Goal: Task Accomplishment & Management: Use online tool/utility

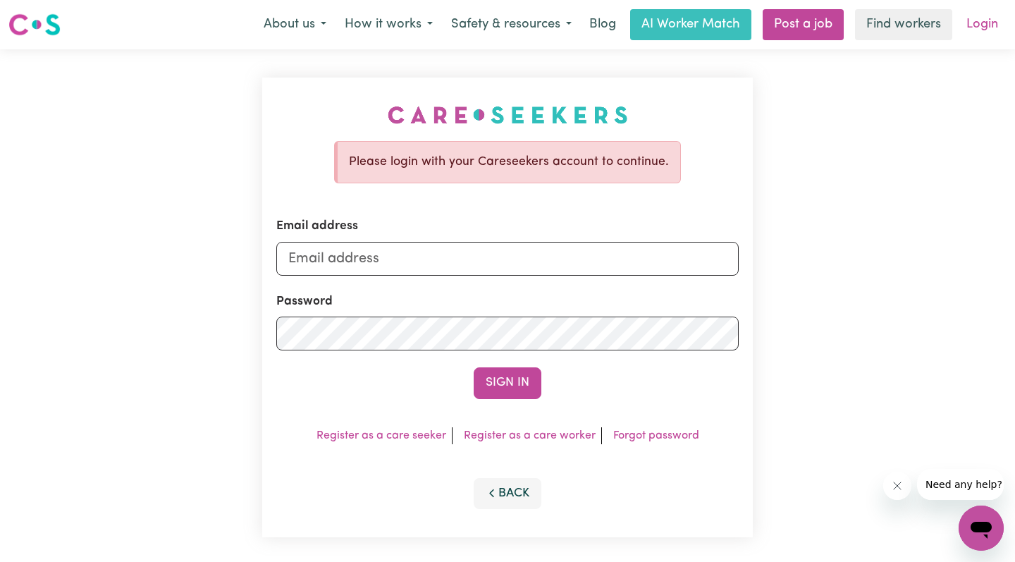
click at [987, 22] on link "Login" at bounding box center [982, 24] width 49 height 31
type input "[EMAIL_ADDRESS][DOMAIN_NAME]"
click at [390, 349] on form "Email address [EMAIL_ADDRESS][DOMAIN_NAME] Password Sign In" at bounding box center [507, 307] width 462 height 181
click at [526, 380] on button "Sign In" at bounding box center [508, 382] width 68 height 31
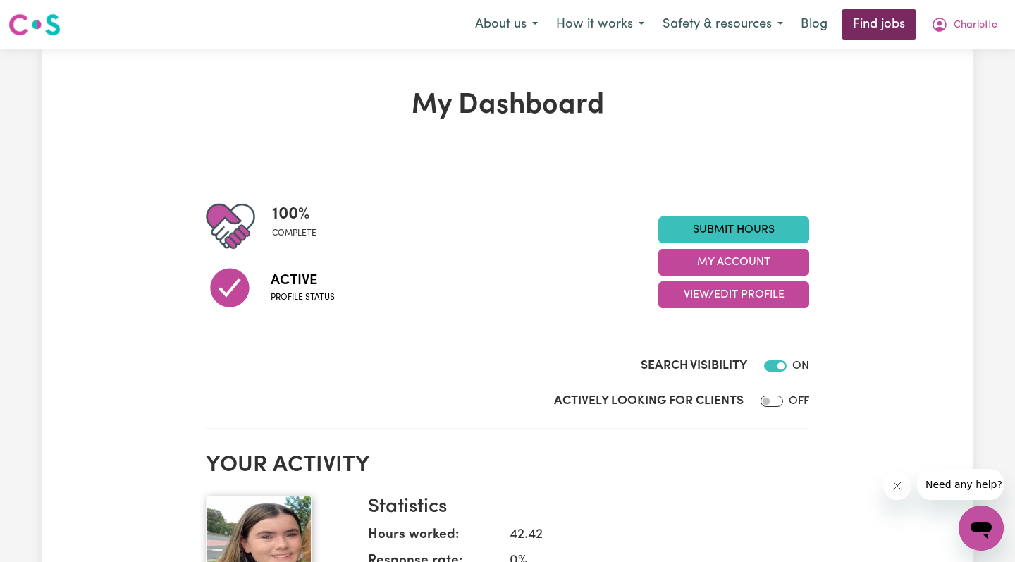
click at [859, 30] on link "Find jobs" at bounding box center [878, 24] width 75 height 31
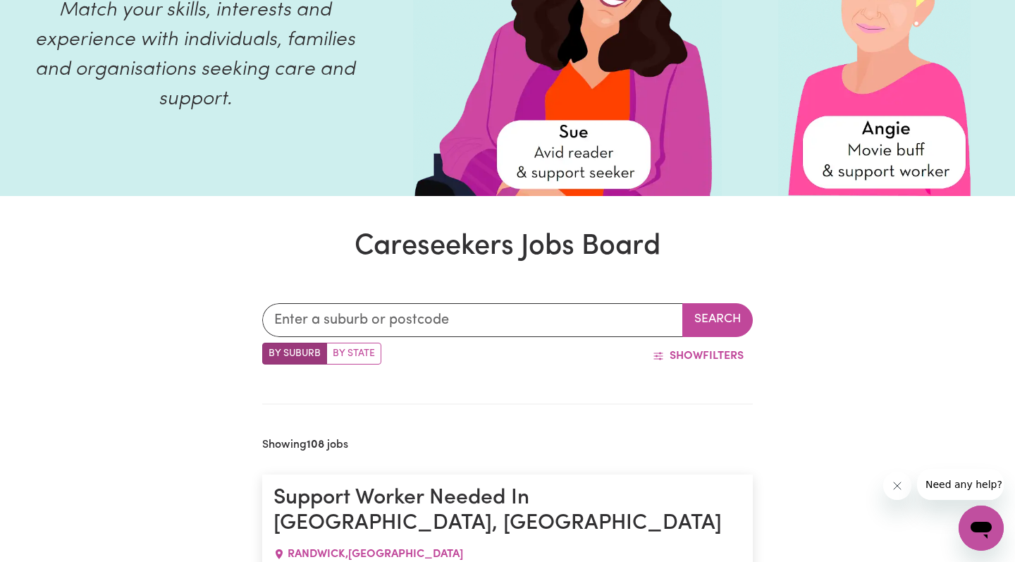
scroll to position [252, 0]
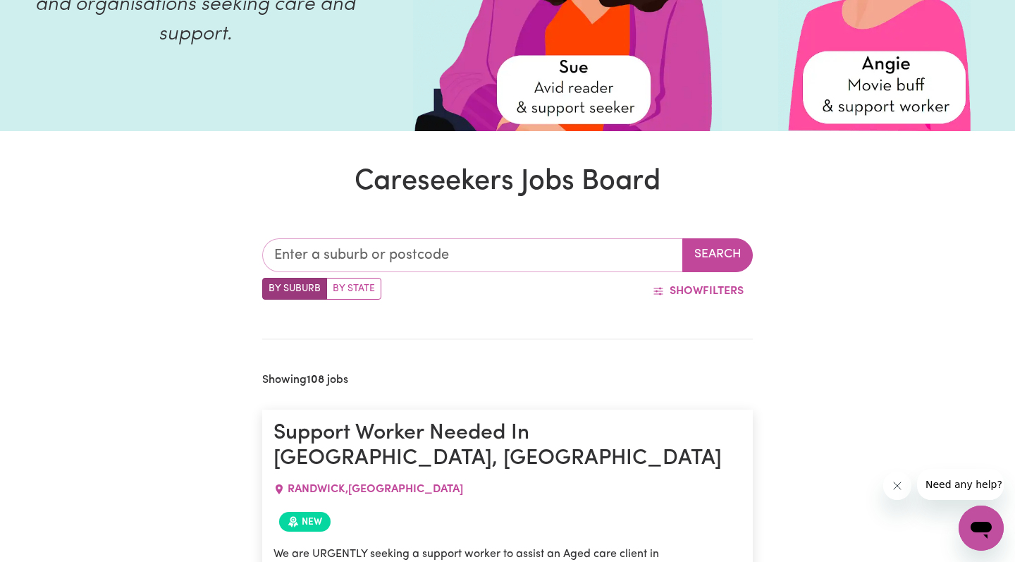
click at [470, 264] on input "text" at bounding box center [472, 255] width 421 height 34
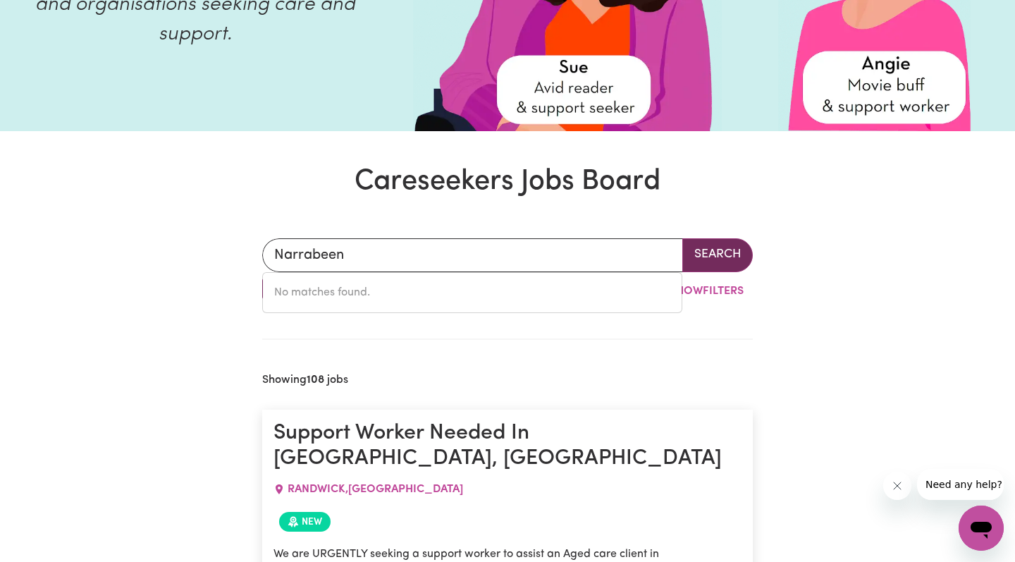
click at [707, 250] on button "Search" at bounding box center [717, 255] width 70 height 34
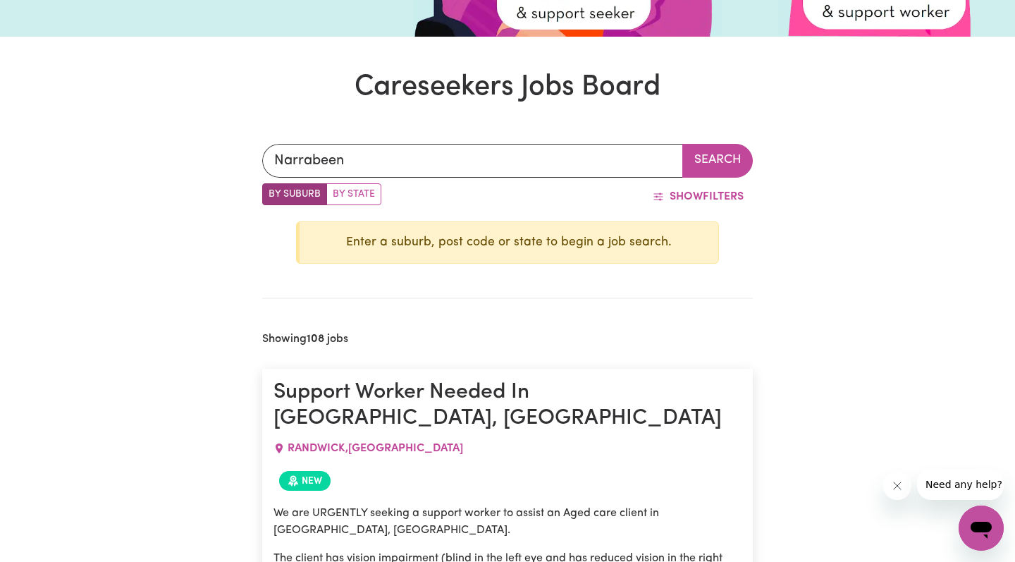
scroll to position [360, 0]
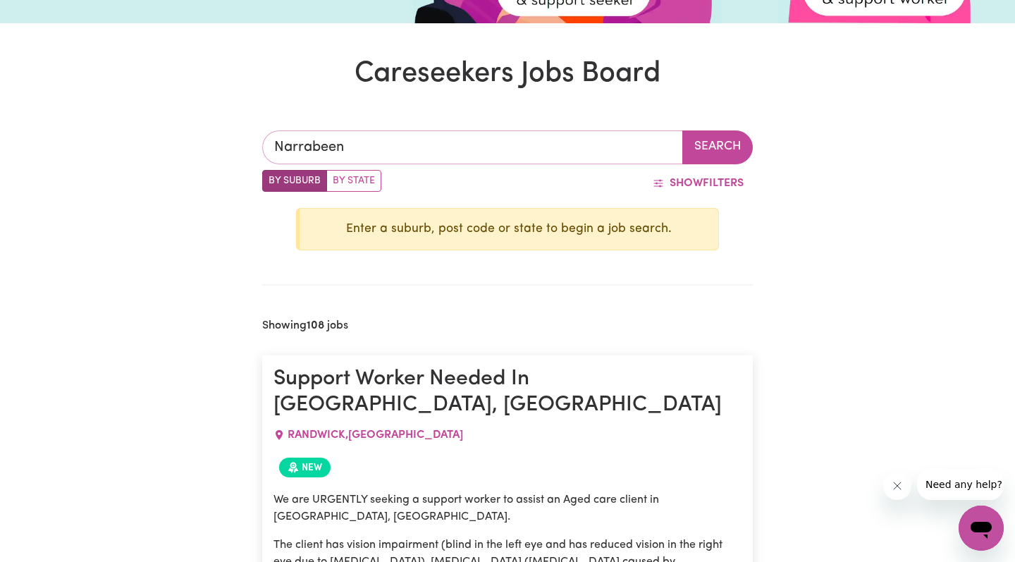
click at [423, 149] on input "Narrabeen" at bounding box center [472, 147] width 421 height 34
type input "Narrabeen"
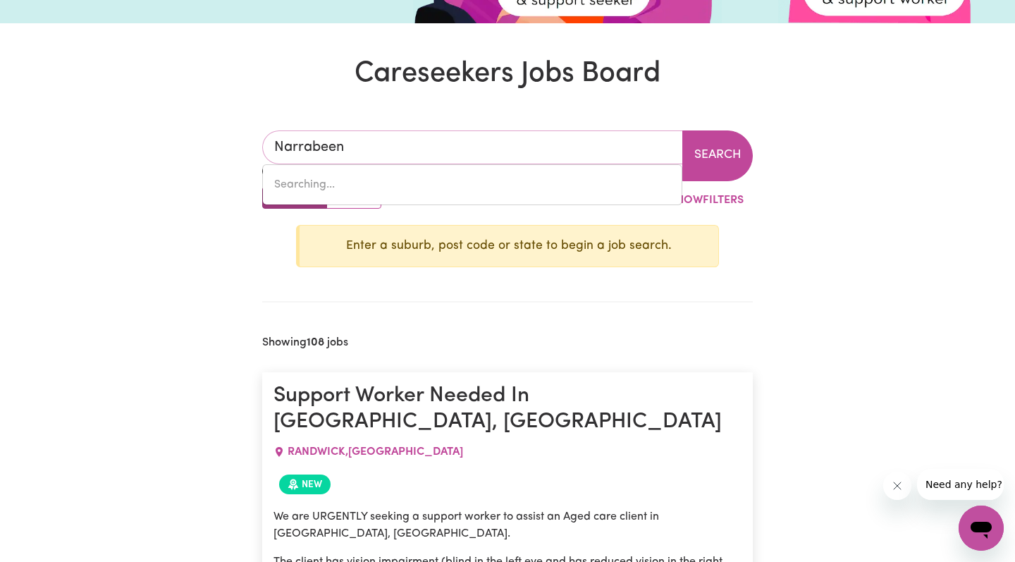
type input "Narrabeen, [GEOGRAPHIC_DATA], 2101"
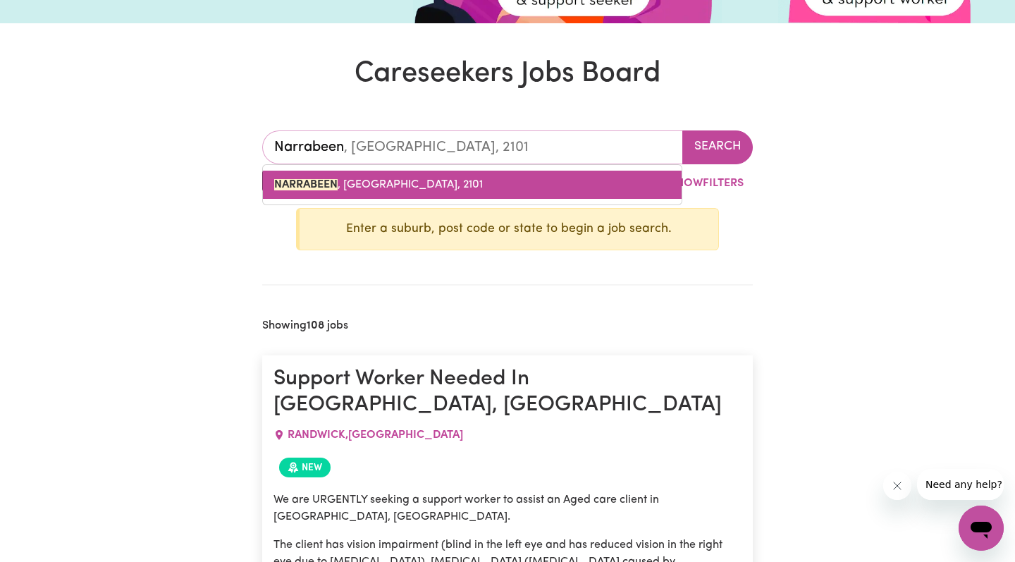
click at [607, 171] on link "NARRABEEN , [GEOGRAPHIC_DATA], 2101" at bounding box center [472, 185] width 419 height 28
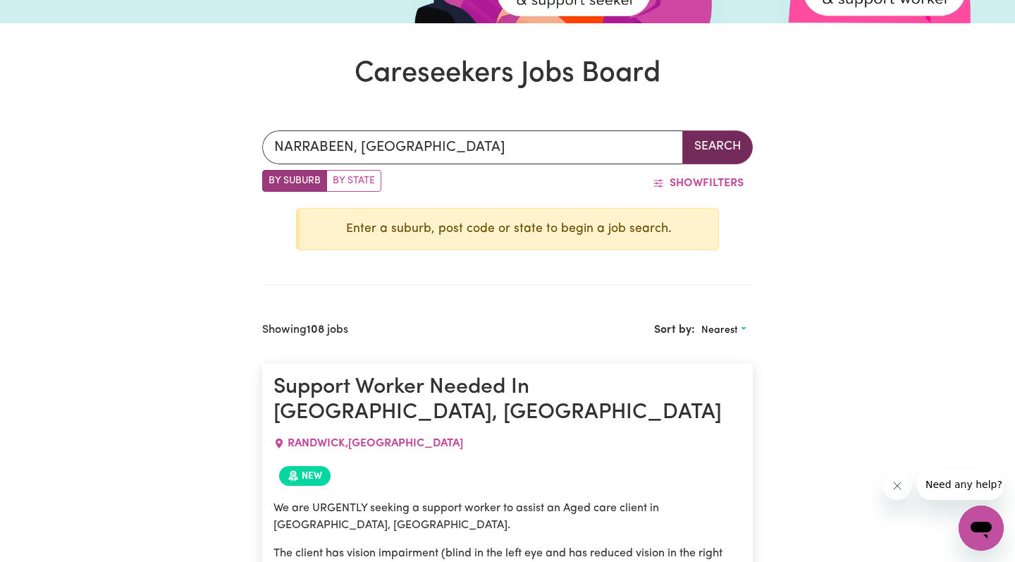
click at [712, 146] on button "Search" at bounding box center [717, 147] width 70 height 34
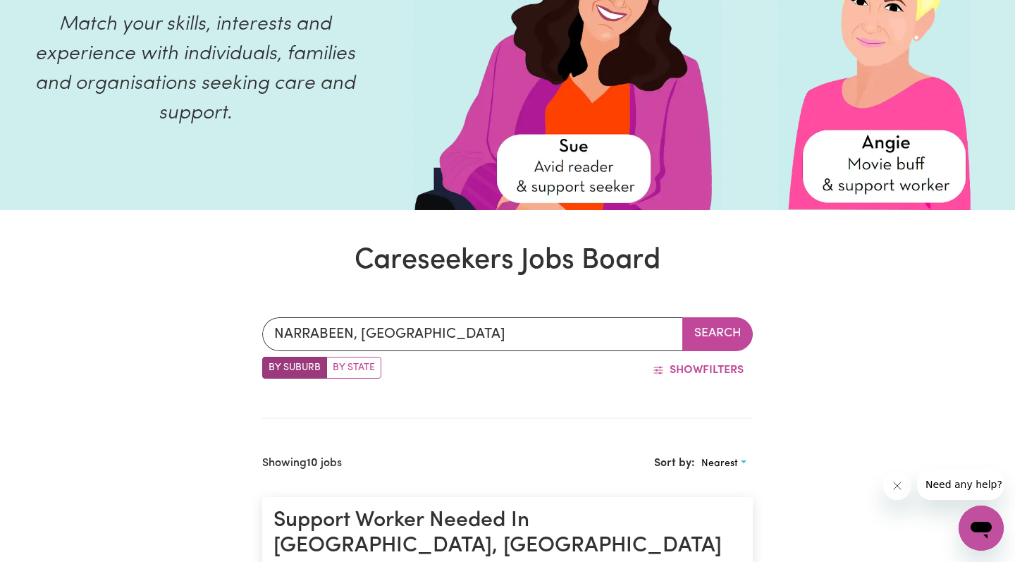
scroll to position [337, 0]
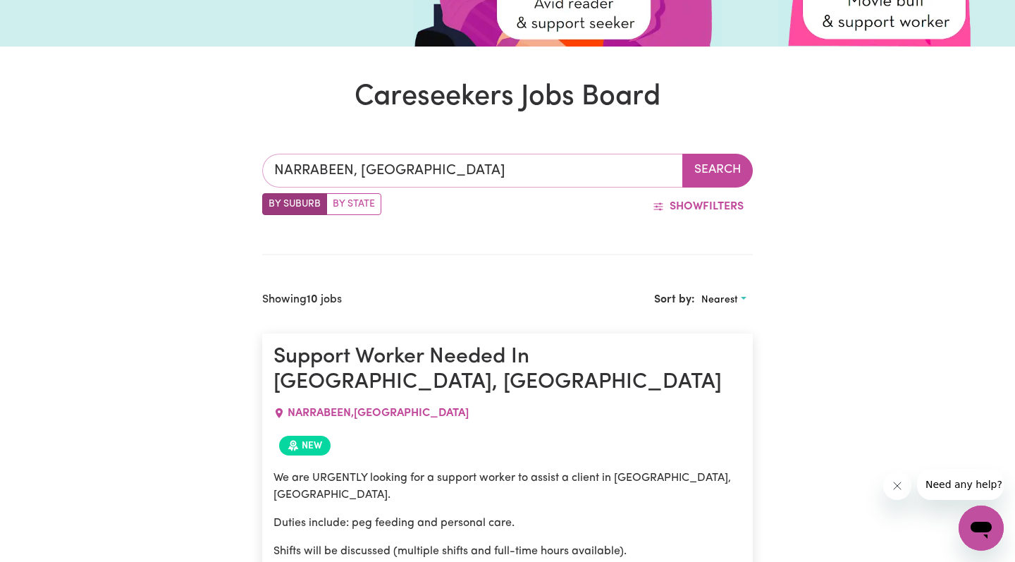
type input "NARRABEEN, [GEOGRAPHIC_DATA], 2101"
drag, startPoint x: 483, startPoint y: 175, endPoint x: 302, endPoint y: 174, distance: 181.8
click at [301, 173] on input "NARRABEEN, [GEOGRAPHIC_DATA]" at bounding box center [472, 171] width 421 height 34
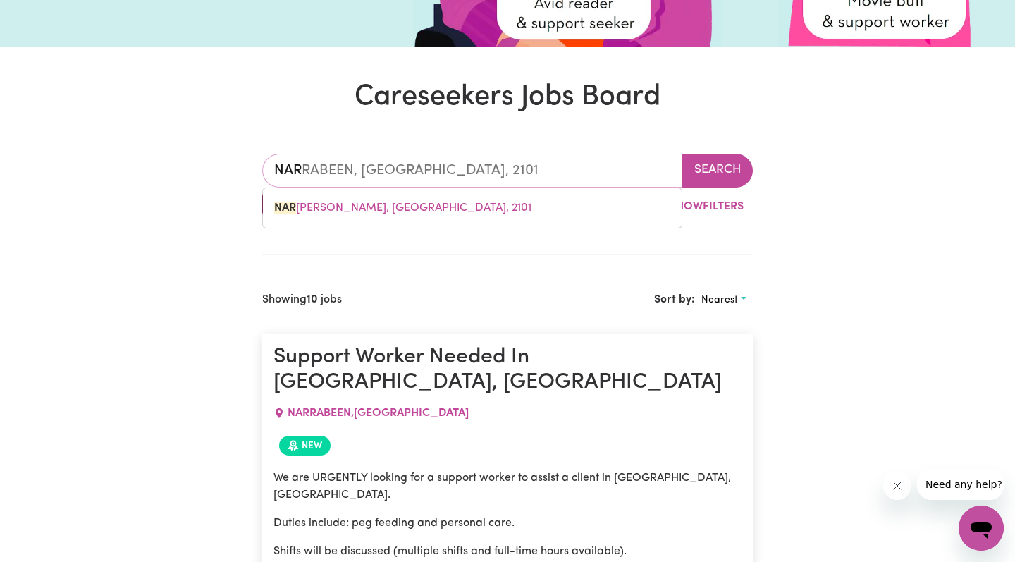
type input "NA"
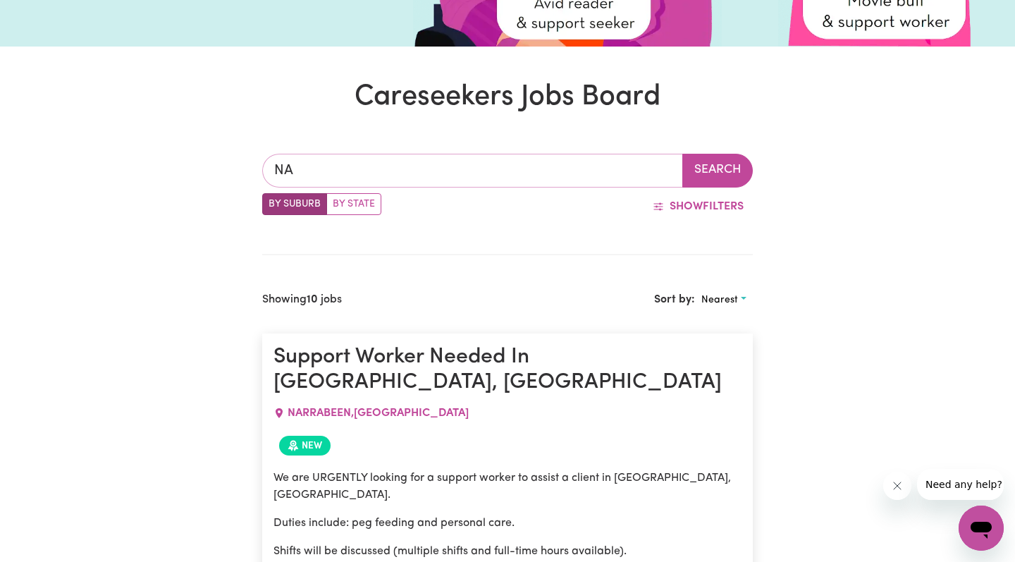
click at [336, 170] on input "NA" at bounding box center [472, 171] width 421 height 34
type input "N"
type input "Mira"
type input "[GEOGRAPHIC_DATA], 6330"
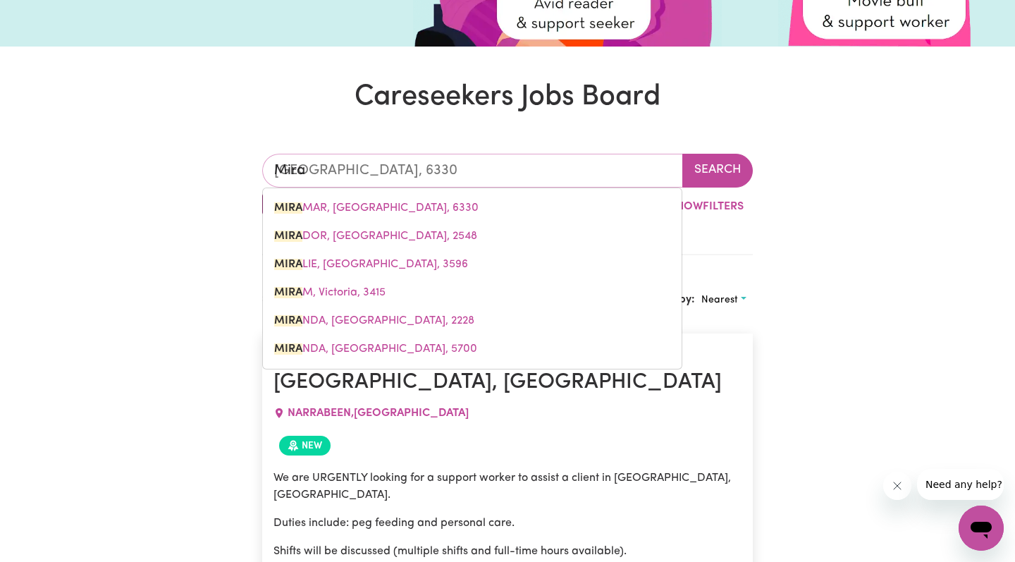
type input "Miran"
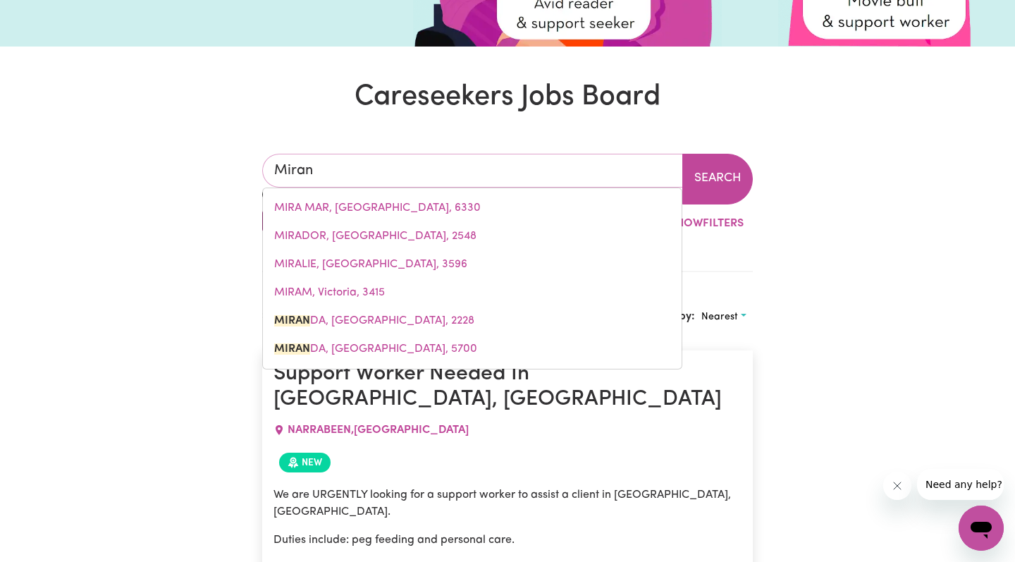
type input "MiranDA, [GEOGRAPHIC_DATA], 2228"
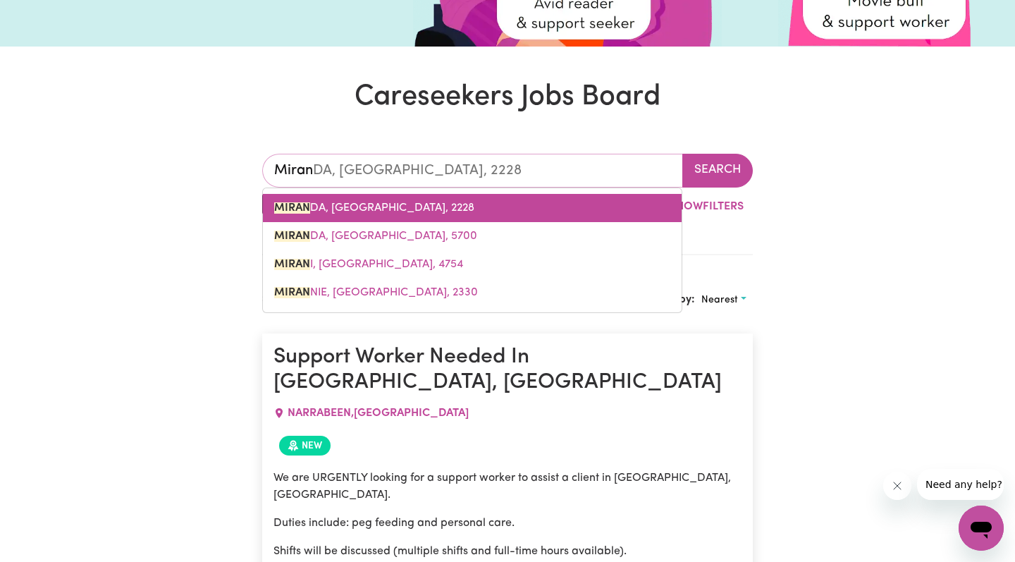
click at [369, 207] on span "MIRAN DA, [GEOGRAPHIC_DATA], 2228" at bounding box center [374, 207] width 200 height 11
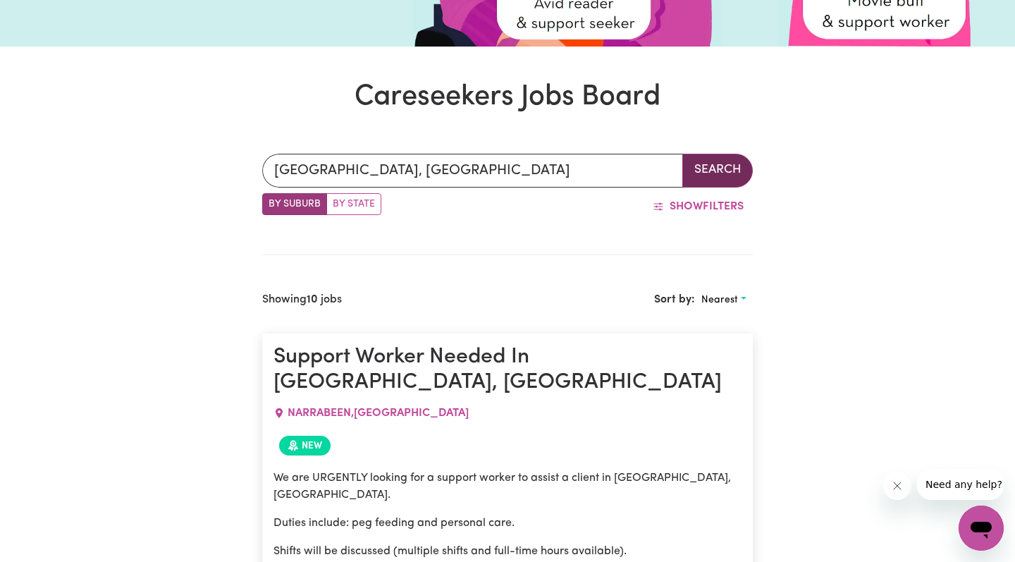
click at [706, 180] on button "Search" at bounding box center [717, 171] width 70 height 34
